Goal: Communication & Community: Share content

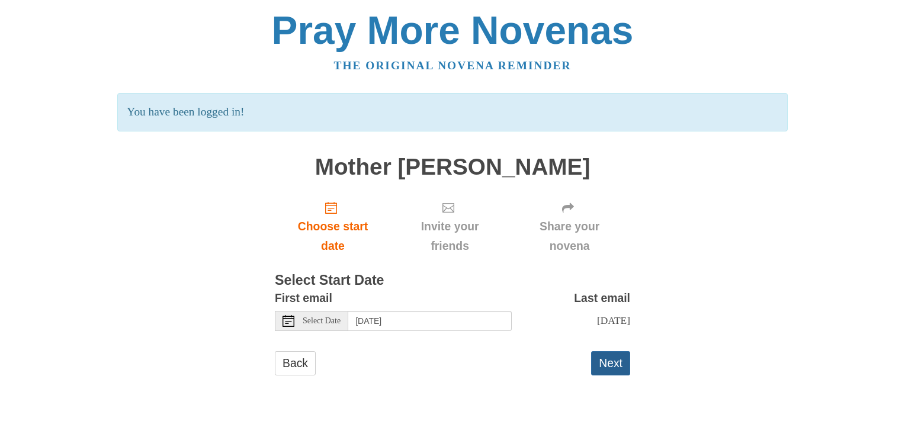
click at [603, 362] on button "Next" at bounding box center [610, 363] width 39 height 24
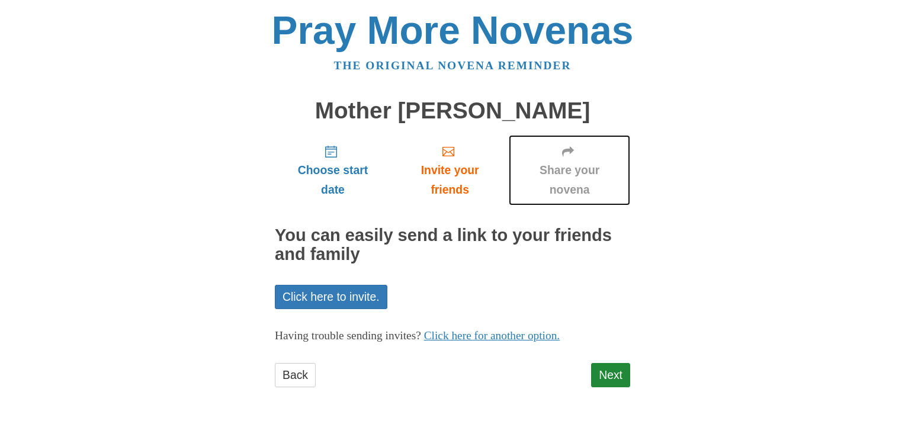
click at [566, 173] on span "Share your novena" at bounding box center [569, 179] width 98 height 39
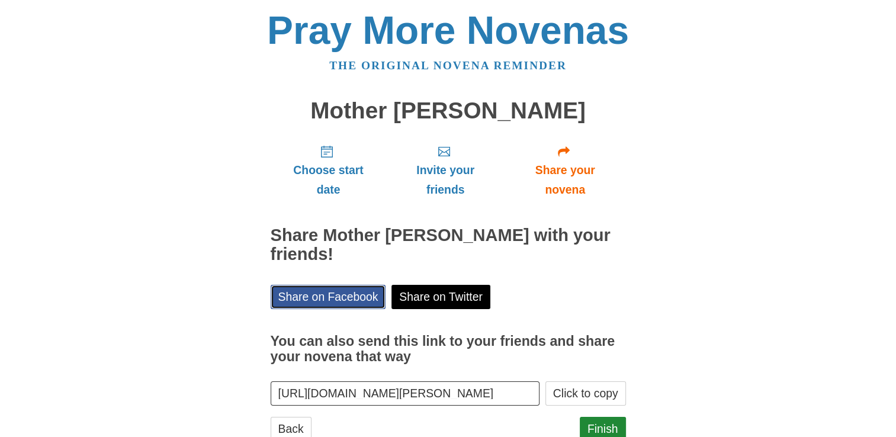
click at [308, 296] on link "Share on Facebook" at bounding box center [328, 297] width 115 height 24
click at [680, 247] on div "Pray More Novenas The original novena reminder Mother [PERSON_NAME] Choose star…" at bounding box center [448, 237] width 693 height 475
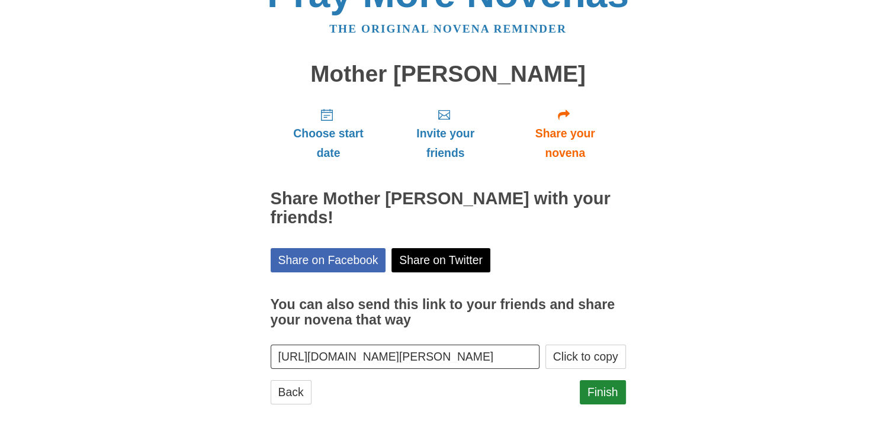
scroll to position [38, 0]
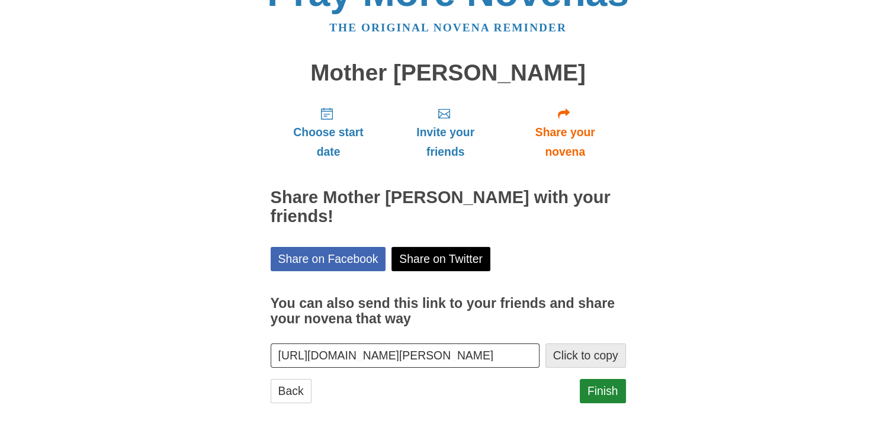
click at [574, 355] on button "Click to copy" at bounding box center [585, 355] width 81 height 24
click at [597, 394] on link "Finish" at bounding box center [603, 391] width 46 height 24
